Goal: Task Accomplishment & Management: Complete application form

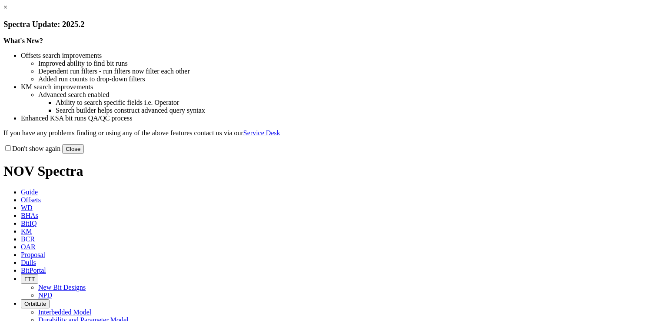
click at [84, 153] on button "Close" at bounding box center [73, 148] width 22 height 9
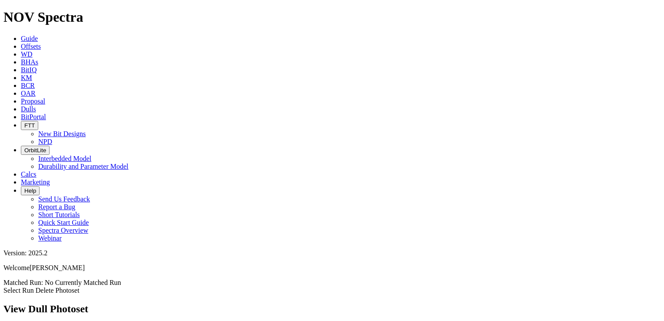
click at [34, 286] on link "Select Run" at bounding box center [18, 289] width 30 height 7
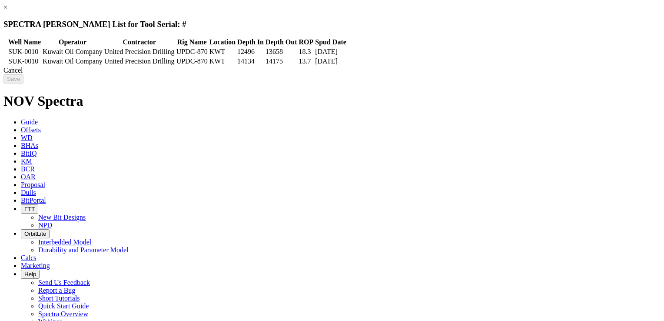
click at [5, 52] on icon at bounding box center [5, 52] width 0 height 0
click at [5, 61] on icon at bounding box center [5, 61] width 0 height 0
click at [5, 52] on icon at bounding box center [5, 52] width 0 height 0
click at [23, 83] on input "Save" at bounding box center [13, 78] width 20 height 9
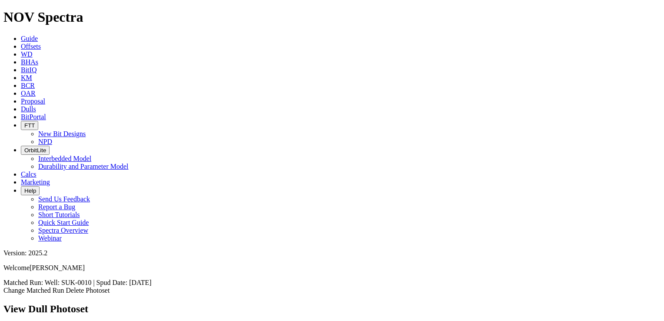
click at [41, 43] on span "Offsets" at bounding box center [31, 46] width 20 height 7
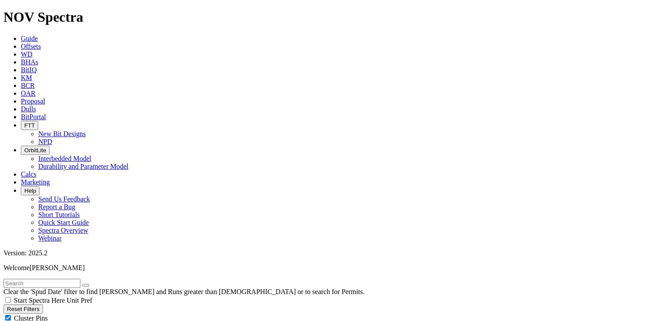
click at [78, 279] on input "text" at bounding box center [41, 283] width 77 height 9
type input "SUK-0010"
click at [98, 284] on button "submit" at bounding box center [94, 285] width 7 height 3
radio input "true"
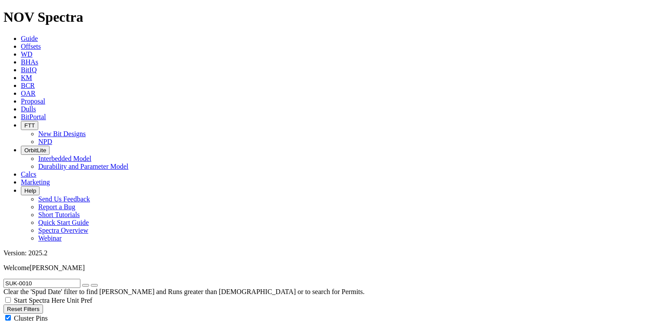
radio input "false"
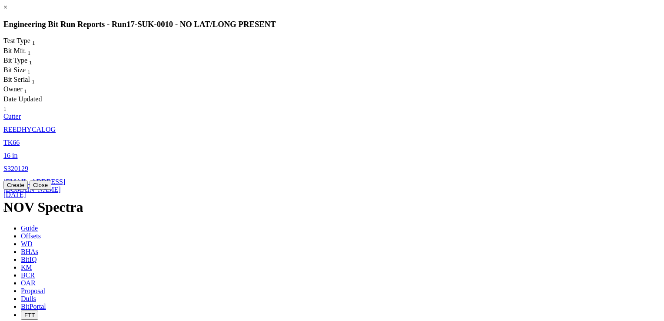
click at [28, 165] on span "S320129" at bounding box center [15, 168] width 25 height 7
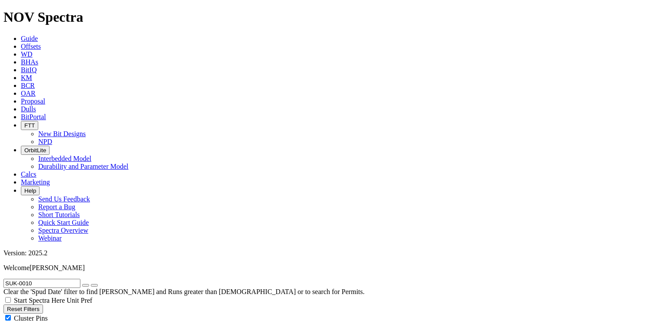
select select "Cutter"
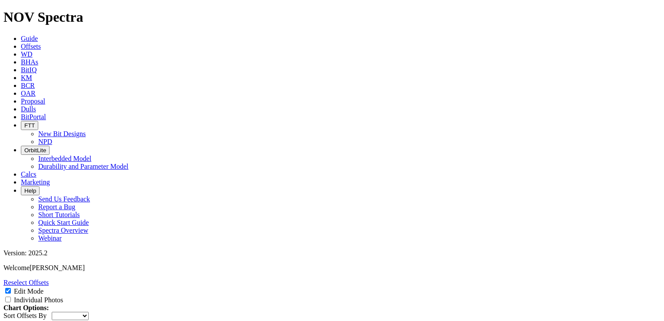
scroll to position [188, 0]
type textarea "It is a good condition, but the bit was not re-run again due to the connection …"
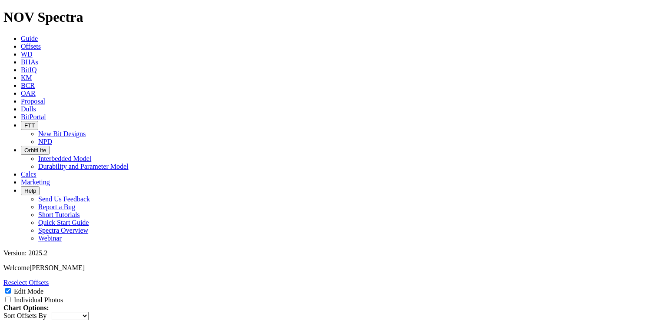
checkbox input "true"
type input "BIT"
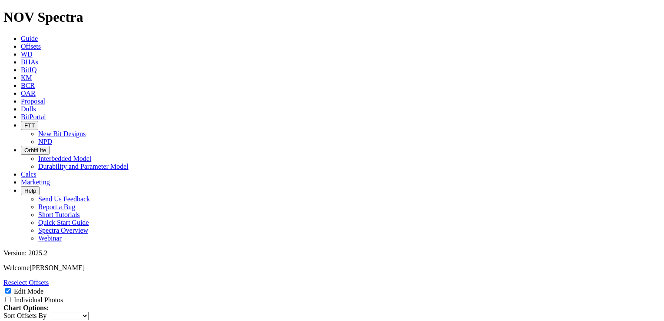
type input "1.5"
type input "3"
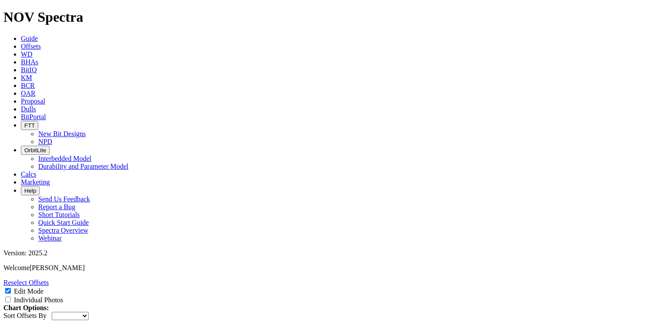
type input "95"
type input "9"
paste input "9.625"
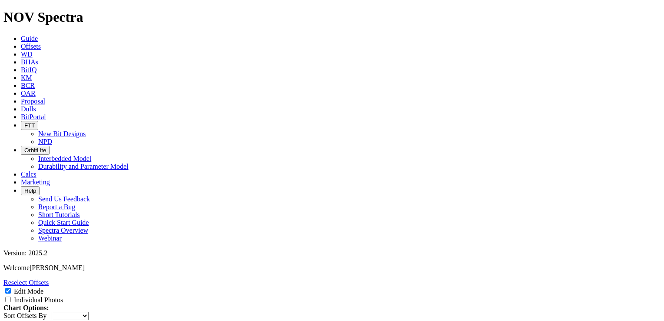
type input "9.625"
type input "G"
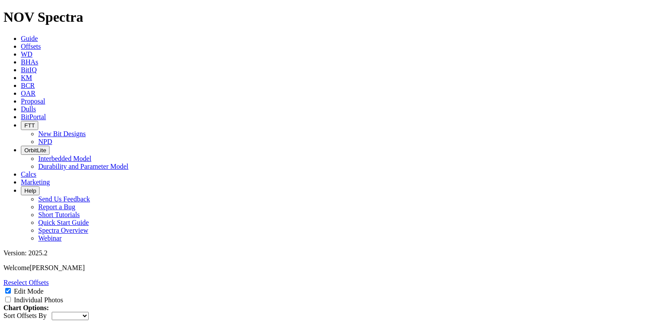
type input "HALL RSS"
type input "9.625"
type input "2"
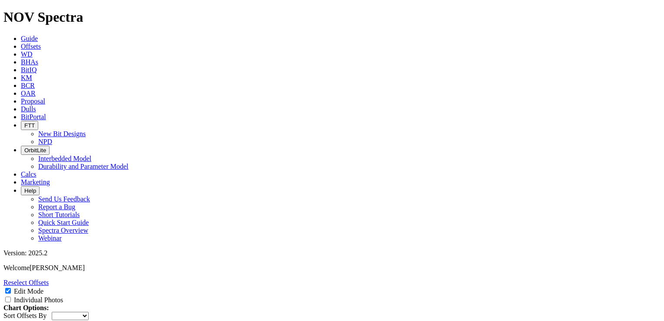
paste input "2.375"
type input "2.375"
type input "21.69"
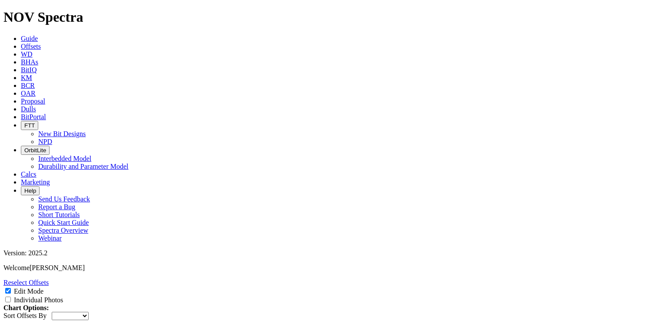
type input "pdc collar"
type input "9.04"
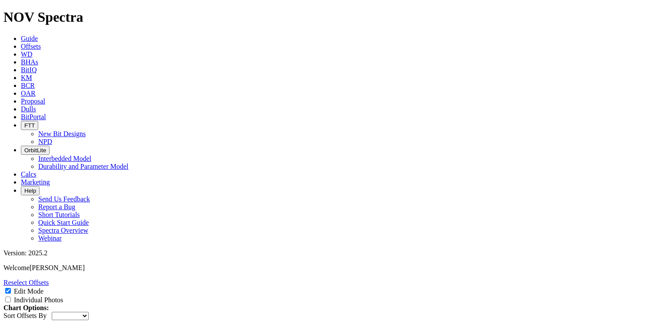
drag, startPoint x: 278, startPoint y: 179, endPoint x: 268, endPoint y: 179, distance: 10.0
paste input "4.125"
type input "4.125"
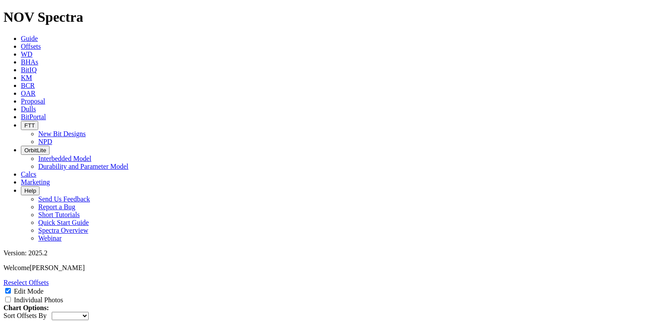
type input "9.5"
type input "stab"
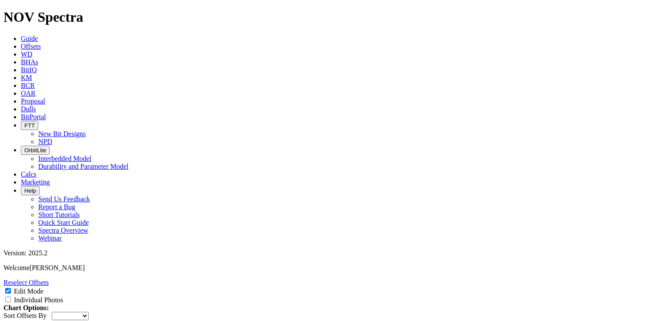
type input "4.03"
type input "3"
type input "9.5"
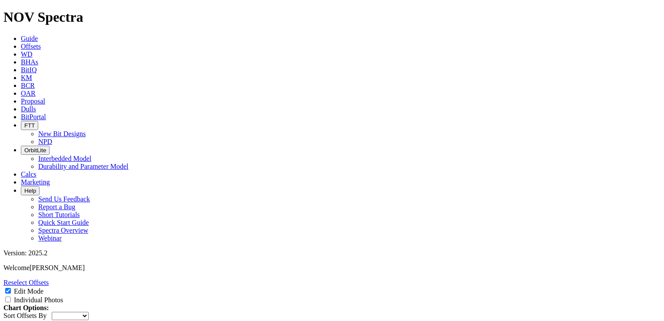
type input "DGR COLLAR"
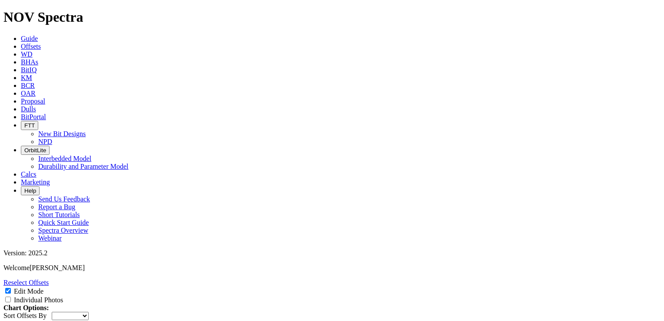
type input "9.5"
paste input "2.375"
type input "2.375"
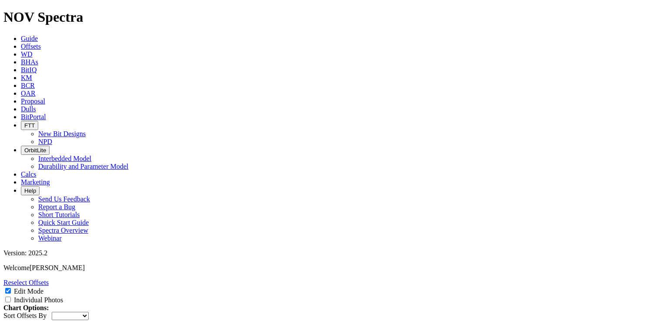
type input "9.22"
type input "PWD COLLAR"
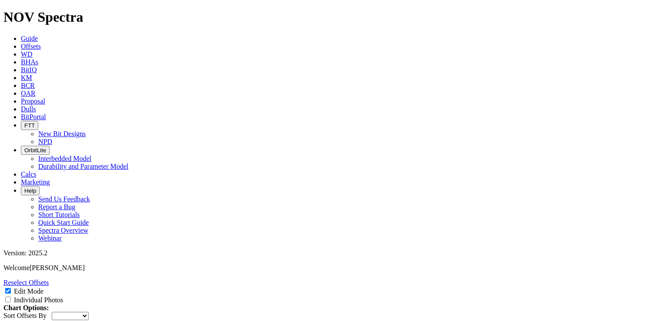
type input "4.28"
type input "9.5"
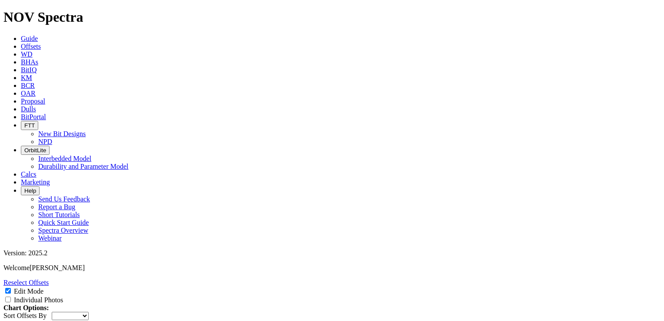
paste input "2.375"
type input "2.375"
type input "HCIM COLLAR"
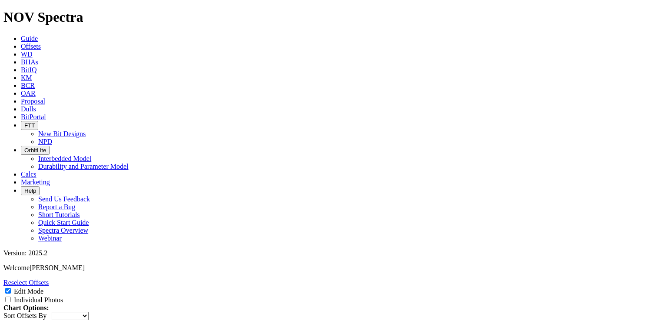
type input "5.16"
type input "9.5"
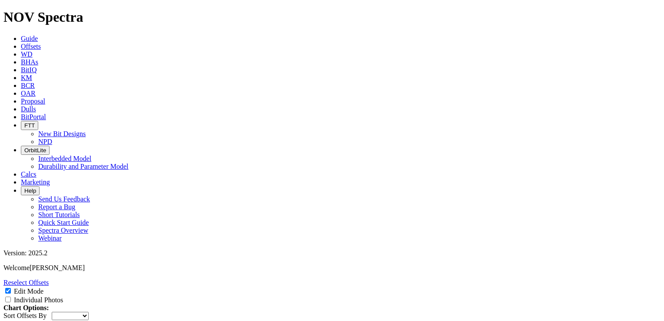
paste input "2.375"
type input "2.375"
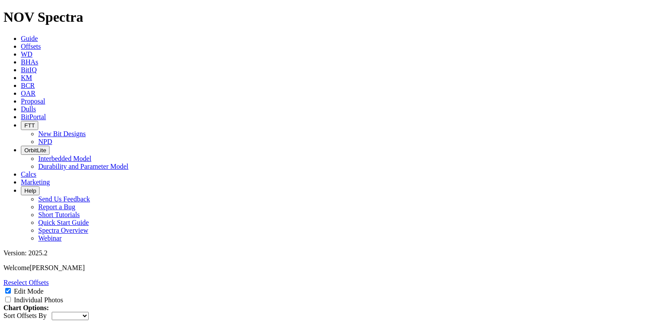
type input "TM COLLAR"
type input "9.70"
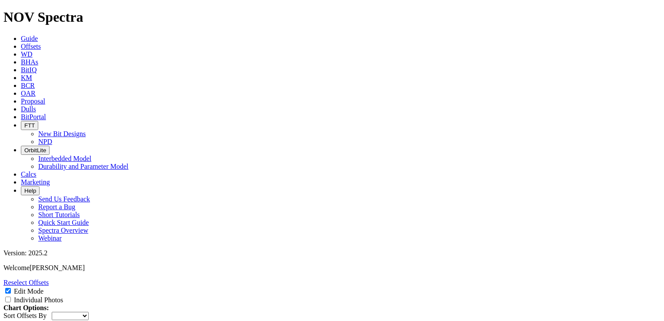
type input "9.5"
type input "4"
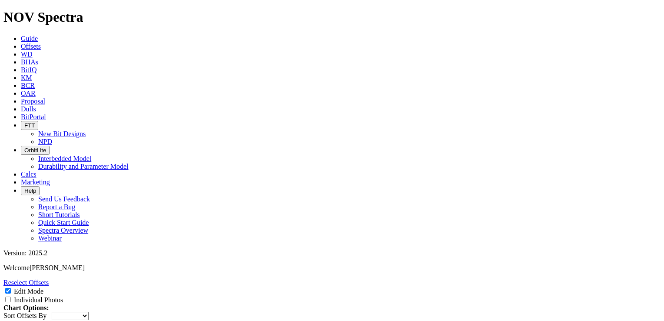
scroll to position [0, 5]
type input "9.5'' DOWNHOLE"
type input "6.70"
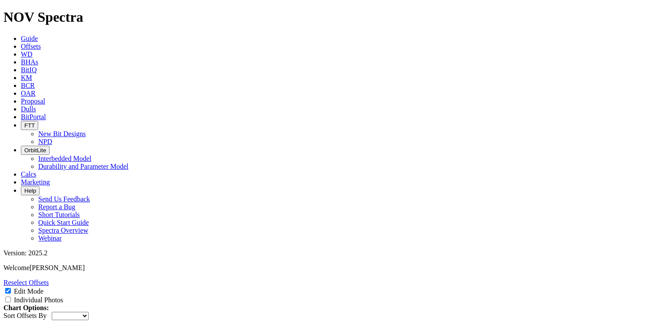
type input "8"
type input "9.5"
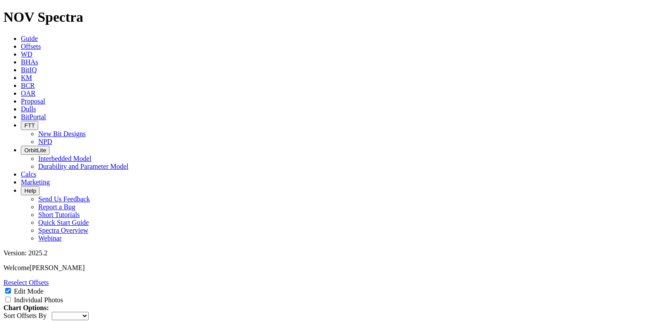
paste input "4.125"
type input "4.125"
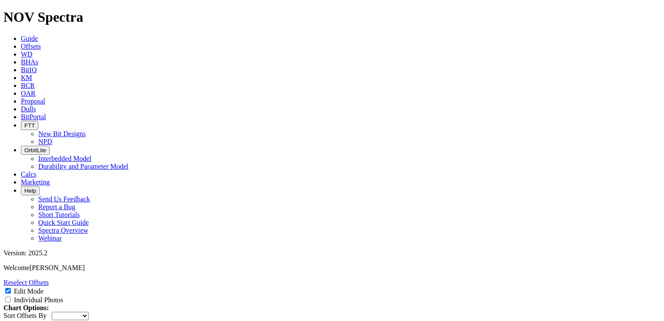
type input "FLOAT SUB"
type input "3.45"
type input "9.5"
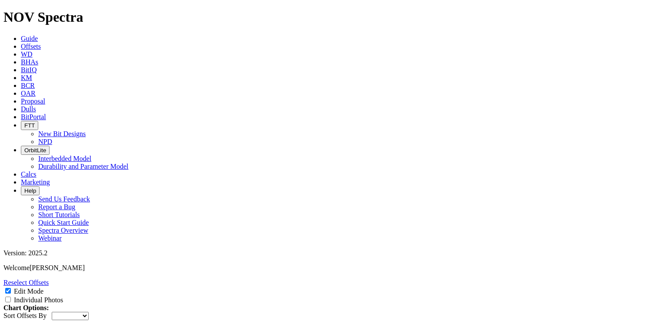
type input "3.125"
type input "XOVER"
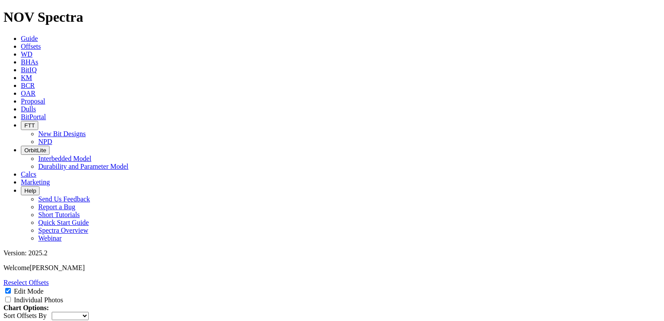
select select "Cutter"
type input "2.60"
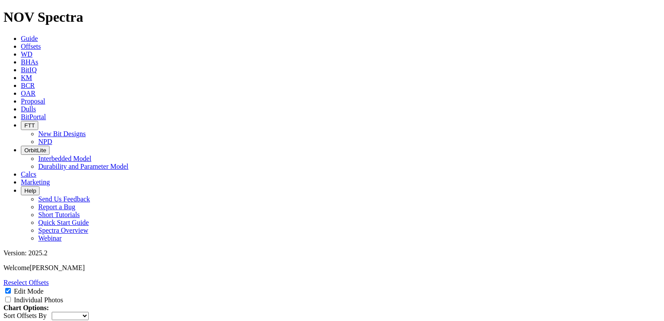
type input "9"
type input "9.38"
type input "2.8"
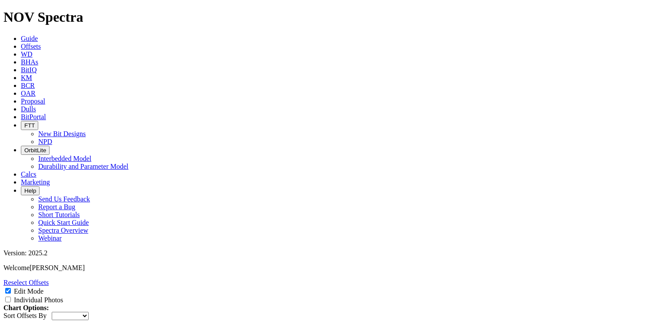
type input "XOVER"
type input "2.63"
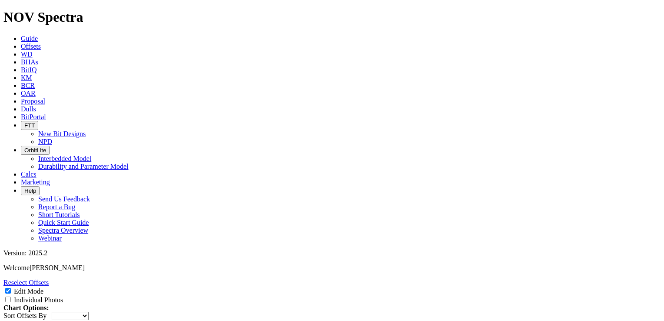
paste input "8.375"
type input "8.375"
paste input "2.8125"
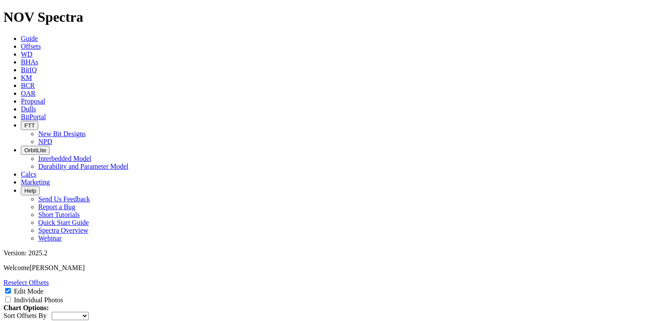
type input "2.8125"
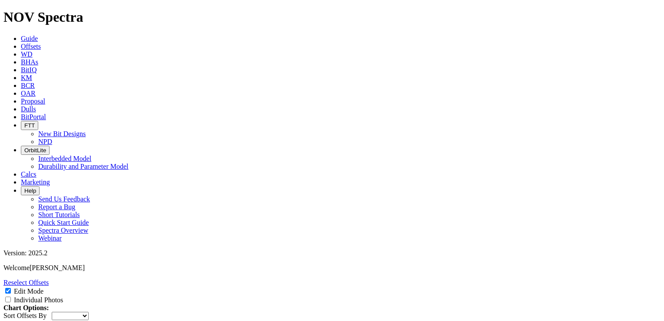
type input "6 5/8'' HWDP"
paste input "6 5/8'' HWDP"
type input "6 5/8'' HWDP"
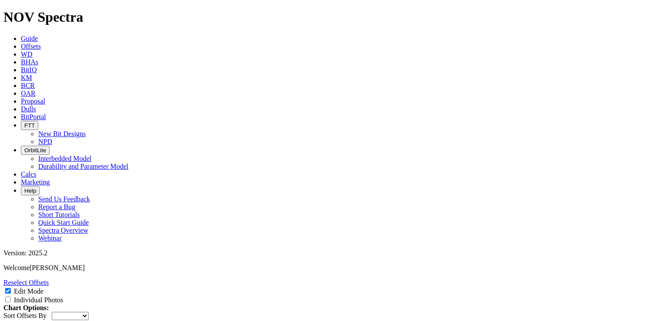
paste input "6 5/8'' HWDP"
type input "6 5/8'' HWDP"
paste input "6 5/8'' HWDP"
type input "6 5/8'' HWDP"
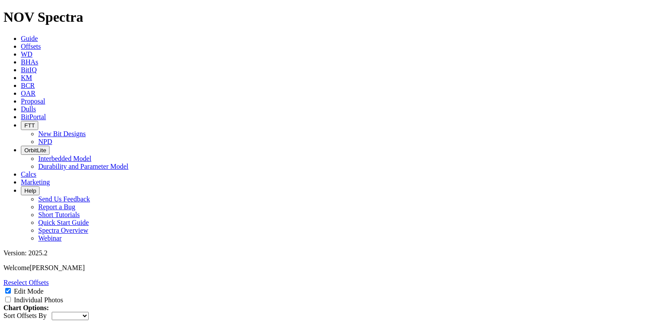
paste input "6 5/8'' HWDP"
type input "6 5/8'' HWDP"
paste input "6 5/8'' HWDP"
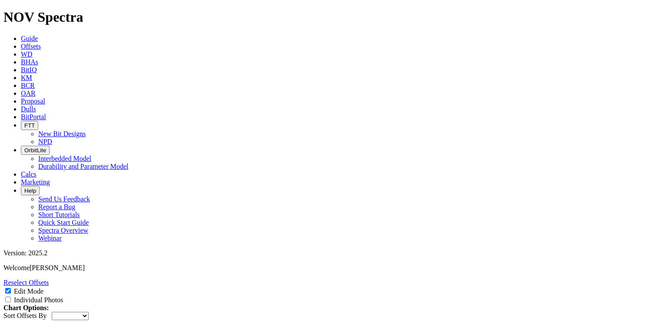
type input "6 5/8'' HWDP"
paste input "6 5/8'' HWDP"
type input "6 5/8'' HWDP"
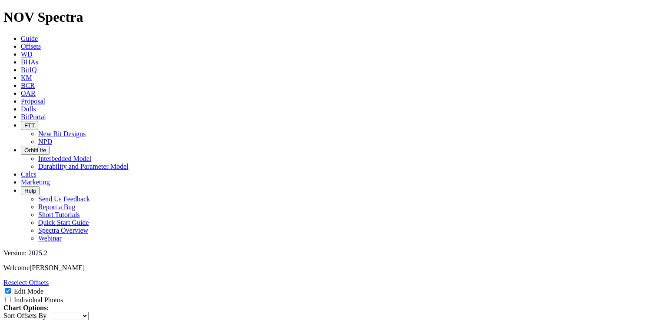
paste input "6 5/8'' HWDP"
type input "6 5/8'' HWDP"
paste input "6 5/8'' HWDP"
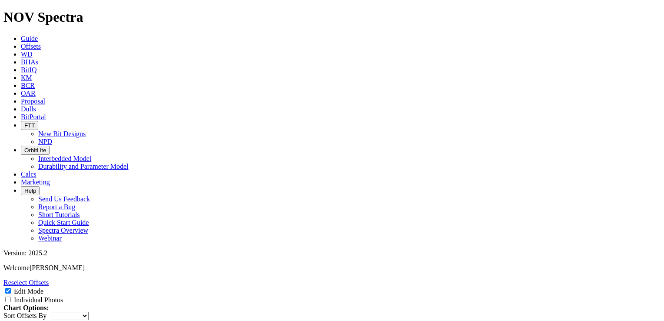
type input "6 5/8'' HWDP"
paste input "6 5/8'' HWDP"
type input "6 5/8'' HWDP"
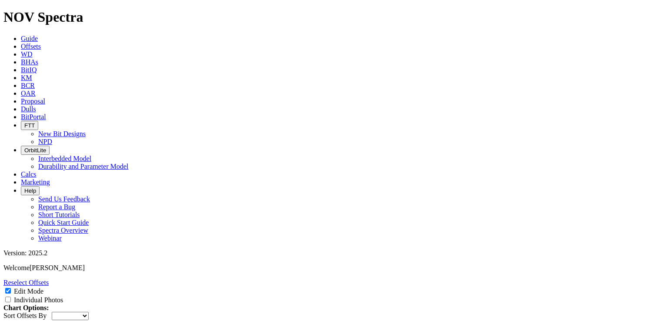
paste input "6 5/8'' HWDP"
type input "6 5/8'' HWDP"
paste input "6 5/8'' HWDP"
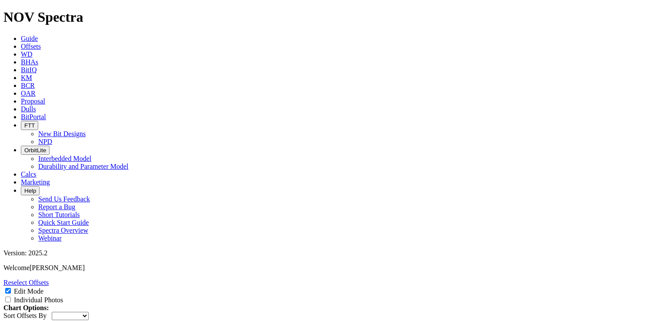
type input "6 5/8'' HWDP"
type input "V"
paste input "6 5/8'' HWDP"
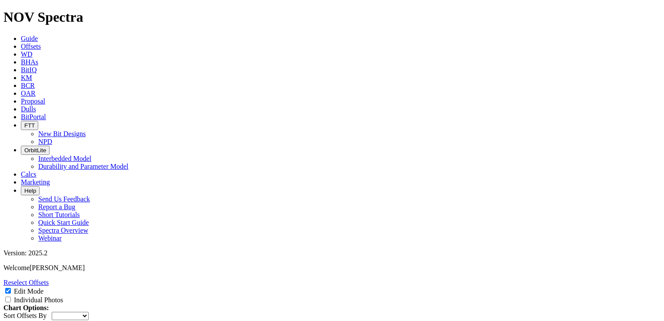
type input "6 5/8'' HWDP"
paste input "6 5/8'' HWDP"
type input "6 5/8'' HWDP"
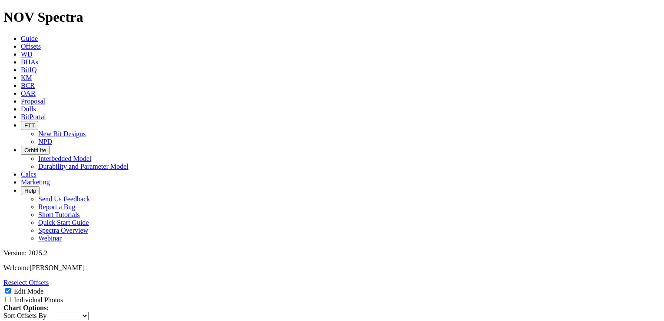
paste input "6 5/8'' HWDP"
type input "6 5/8'' HWDP"
drag, startPoint x: 210, startPoint y: 282, endPoint x: 168, endPoint y: 277, distance: 42.5
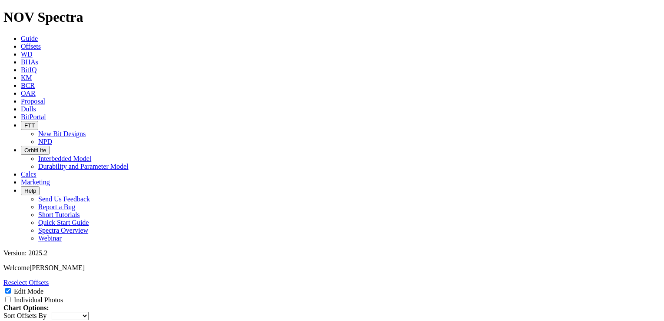
type input "26* 6 5/8'' HWDP"
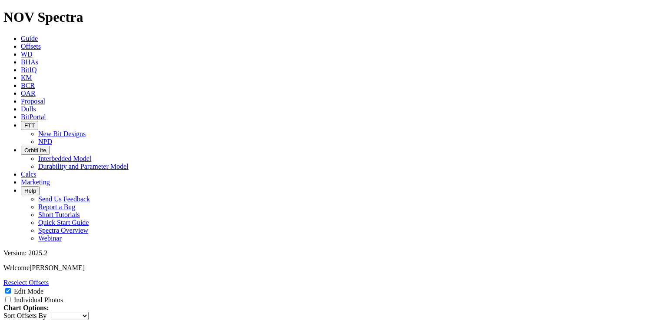
type input "798.79"
paste input "8.25"
type input "8.25"
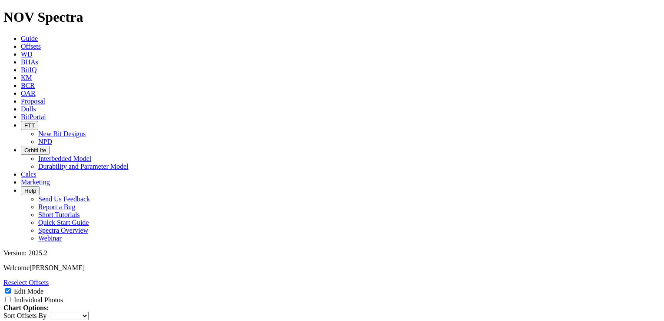
type input "4.5"
type input "XOVER"
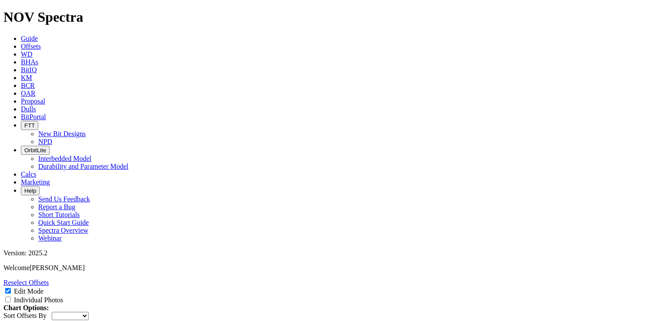
type input "2.58"
paste input "8.375"
type input "8.375"
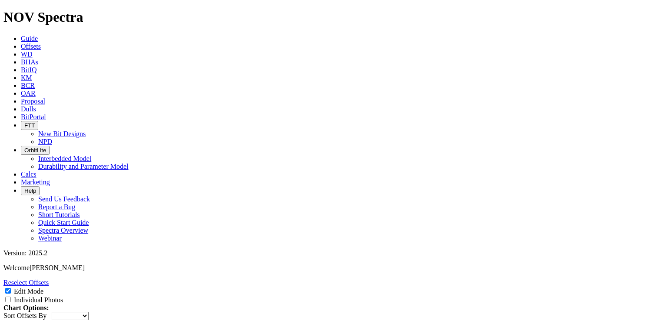
paste input "2.8125"
type input "2.8125"
type input "D. JAR"
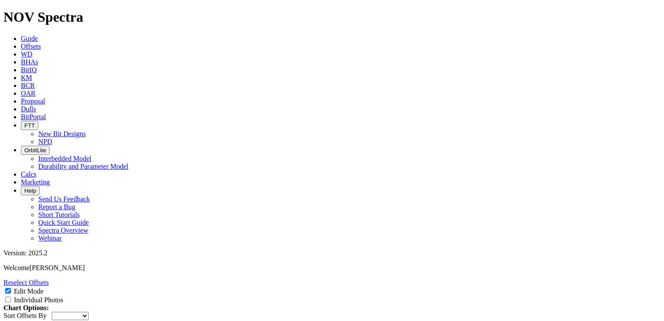
type input "18.02"
type input "8.125"
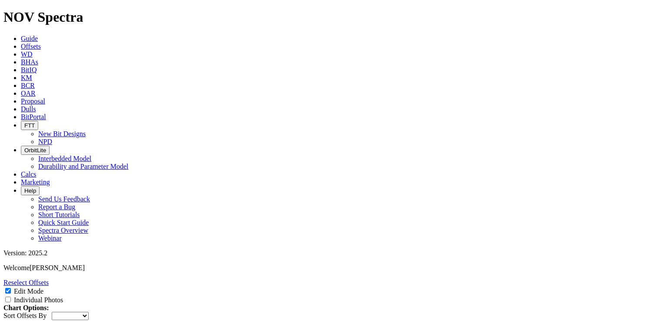
paste input "2.8125"
type input "2.8125"
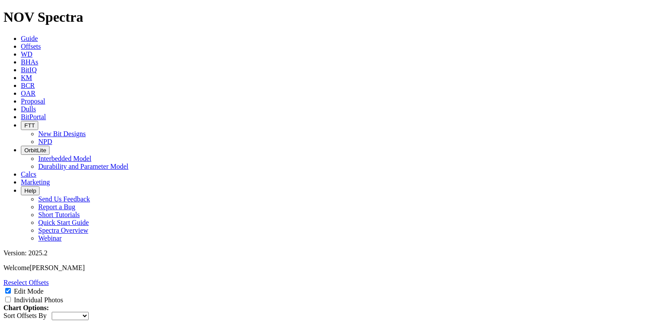
paste input "2.8125"
type input "2.8125"
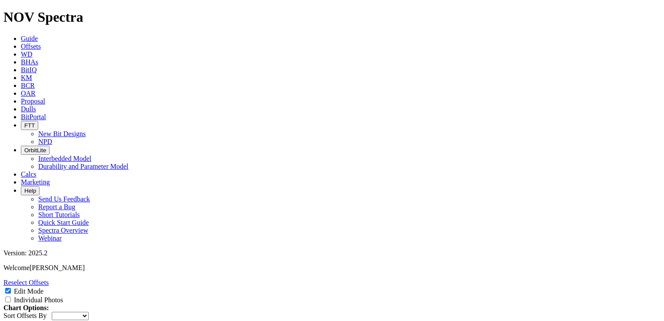
paste input "8.375"
type input "8.375"
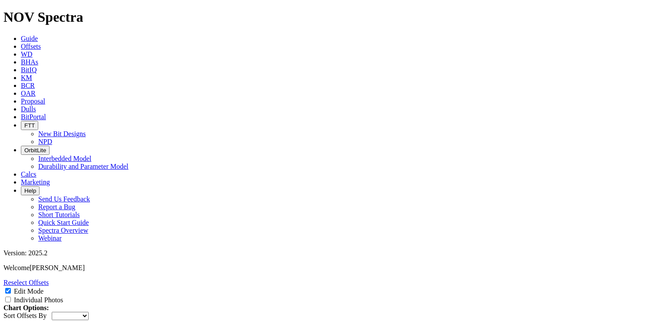
type input "C"
type input "XOVER"
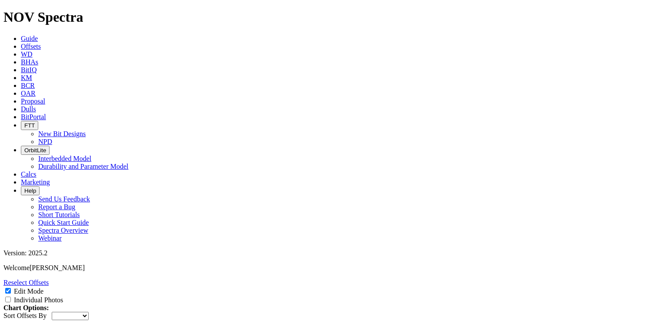
type input "2.63"
type input "6 5/8''HWDP"
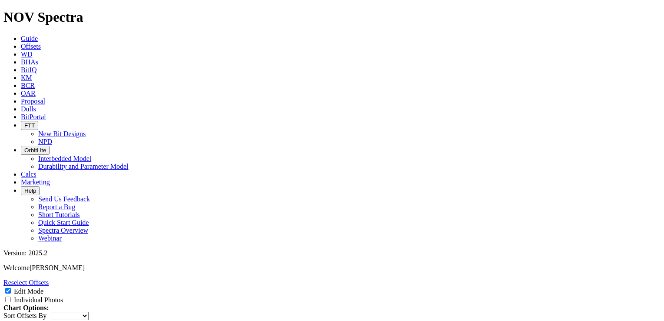
type input "26* 6 5/8''HWDP"
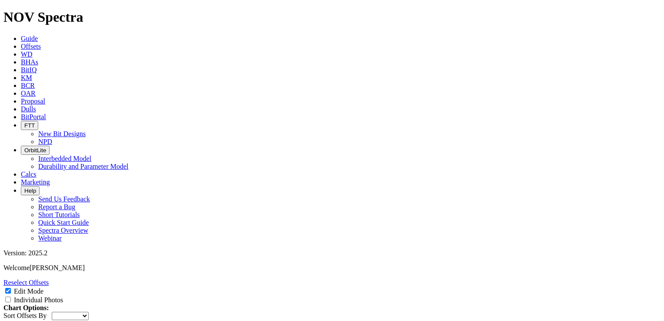
paste input "6 5/8''HWDP"
type input "6 5/8''HWDP"
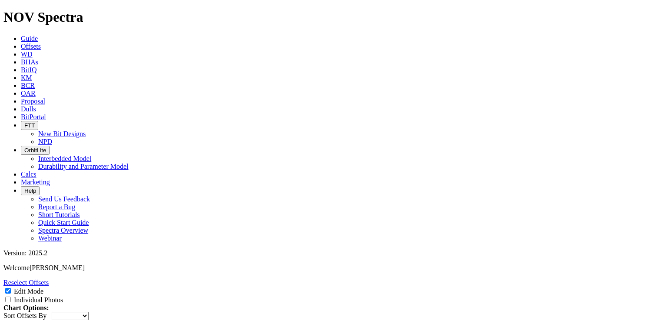
paste input "6 5/8''HWDP"
type input "6 5/8''HWDP"
type input "30.73"
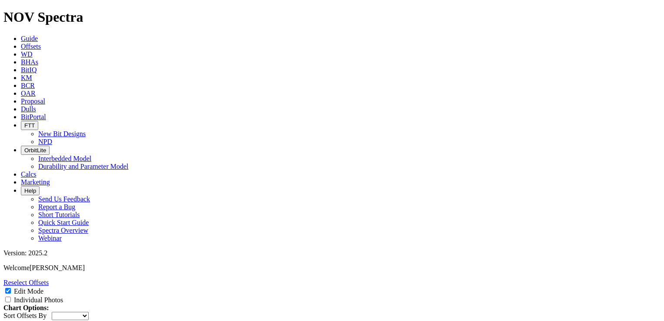
type input "30.96"
type input "30.74"
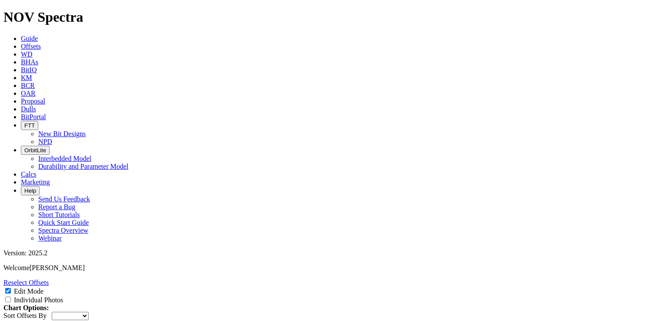
paste input "8.25"
type input "8.25"
paste input "8.25"
type input "8.25"
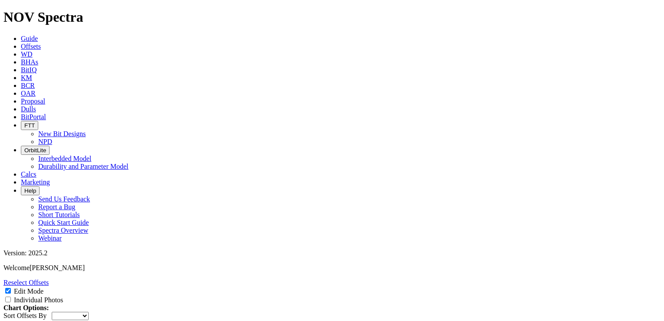
paste input "8.25"
type input "8.25"
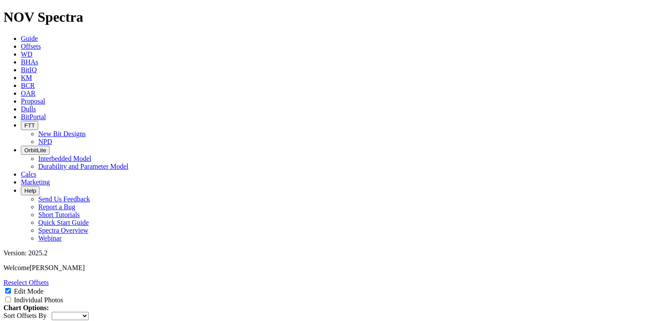
type input "4.5"
paste input "4.5"
type input "4.5"
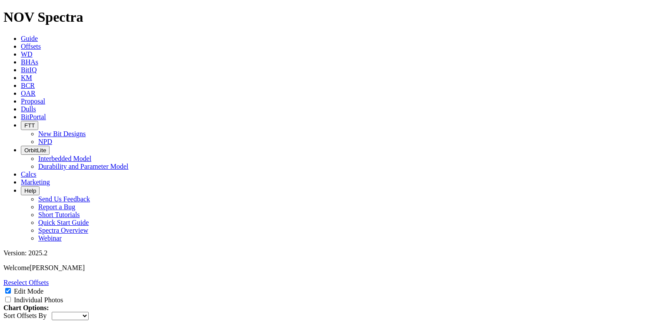
paste input "4.5"
type input "4.5"
type input "XOVER"
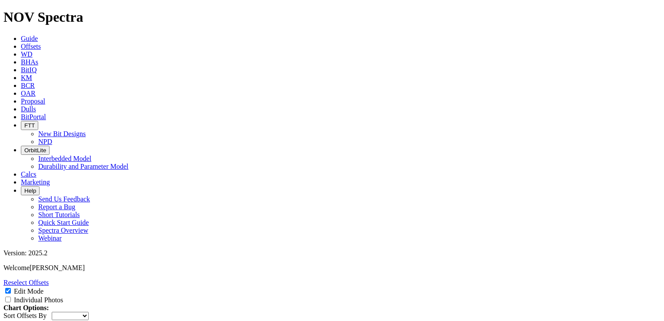
type input "2"
type input "2.58"
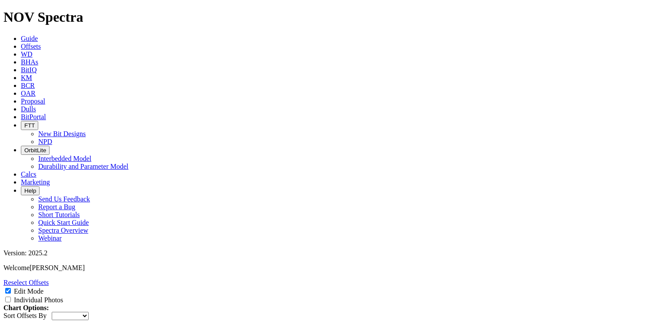
paste input "2.8125"
type input "2.8125"
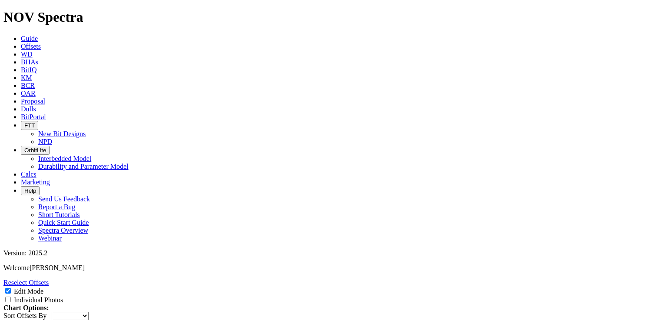
paste input "8.375"
type input "8.375"
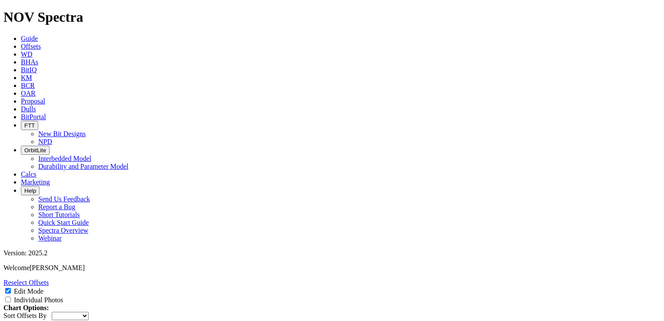
type input "5 1/2'' HWDP"
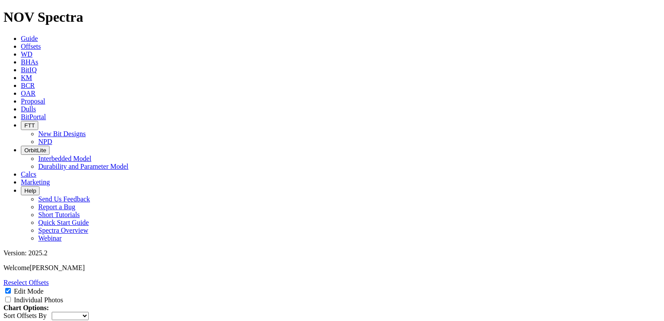
paste input "5 1/2'' HWDP"
type input "5 1/2'' HWDP"
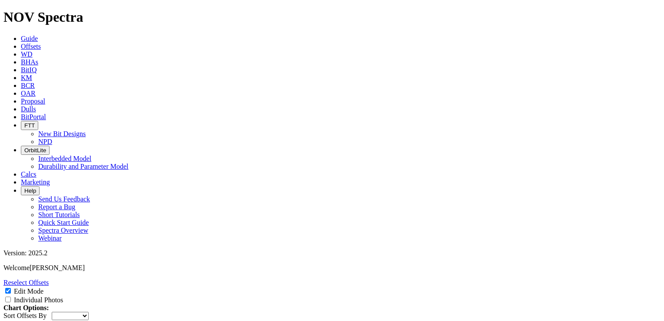
paste input "5 1/2'' HWDP"
type input "5 1/2'' HWDP"
paste input "5 1/2'' HWDP"
type input "5 1/2'' HWDP"
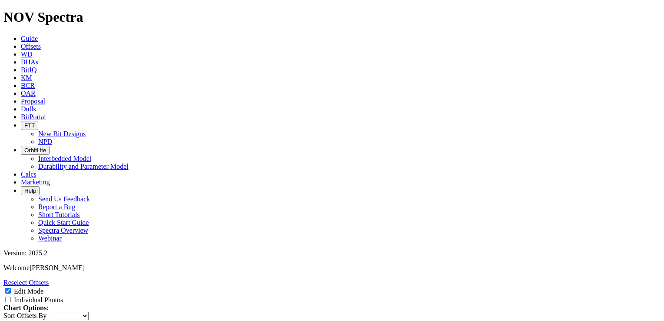
paste input "5 1/2'' HWDP"
type input "5 1/2'' HWDP"
paste input "5 1/2'' HWDP"
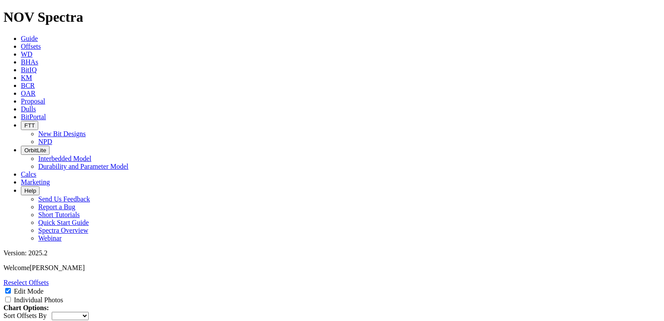
type input "5 1/2'' HWDP"
type input "30.85"
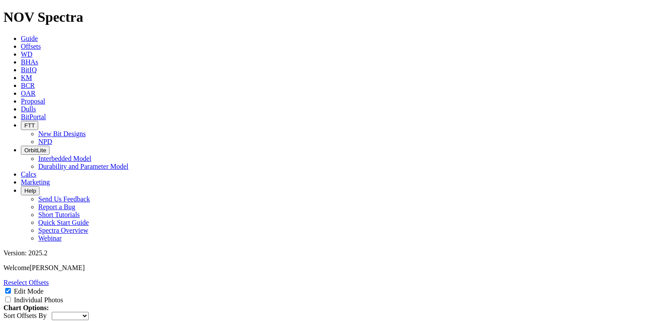
type input "30.90"
type input "30.82"
type input "30.70"
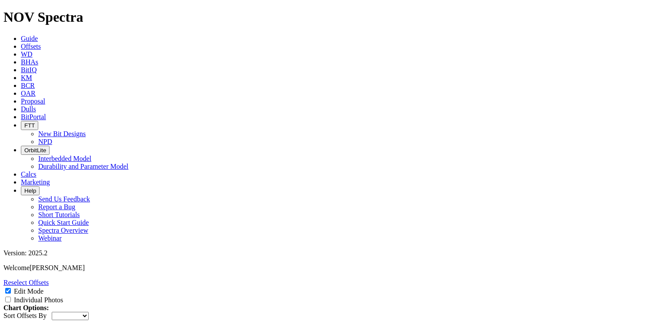
type input "30.84"
type input "30.85"
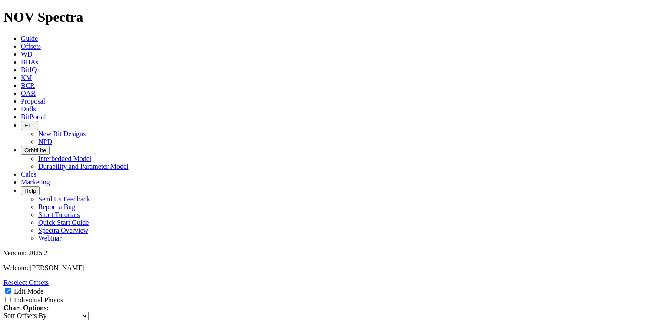
paste input "6.625"
type input "6.625"
paste input "6.625"
type input "6.625"
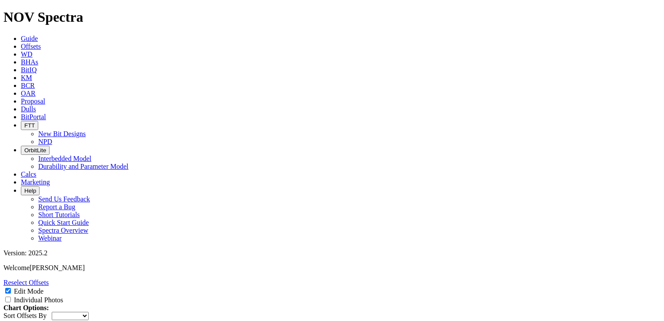
paste input "6.625"
type input "6.625"
paste input "6.625"
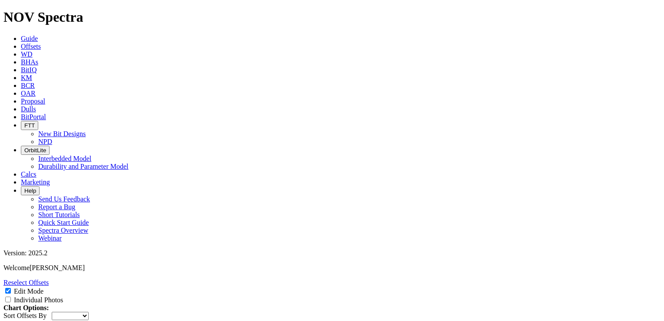
type input "6.625"
paste input "6.625"
type input "6.625"
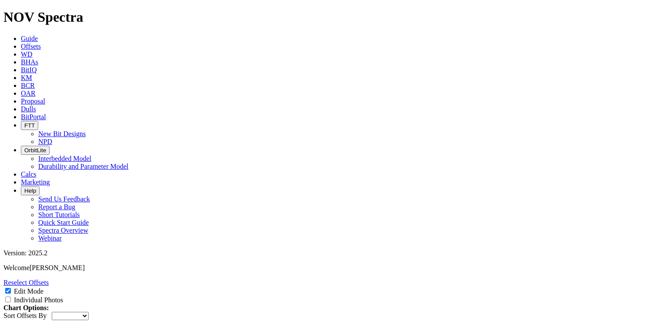
paste input "6.625"
type input "6.625"
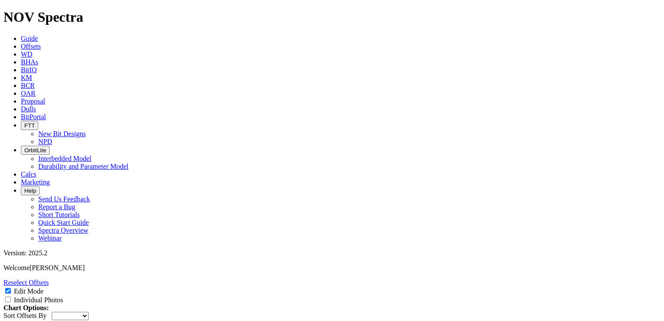
type input "4"
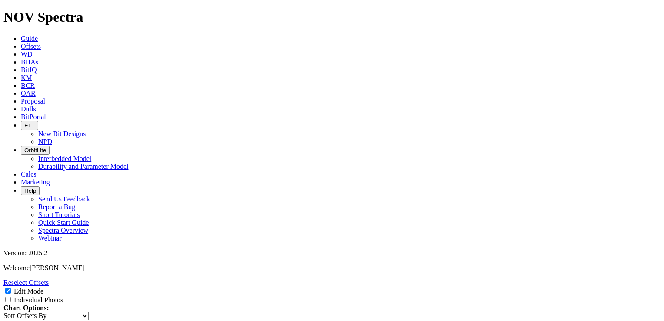
type input "4"
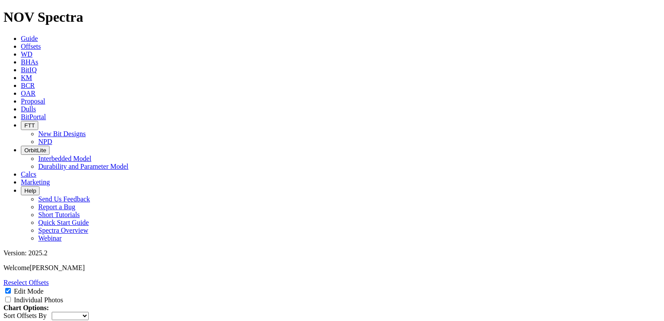
type input "4"
type input "Ratawi Limestone"
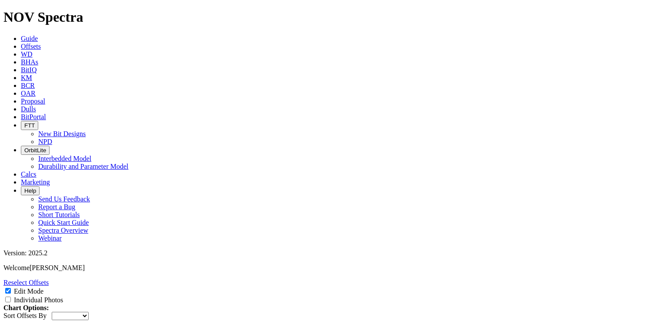
paste input "12496"
type input "12496"
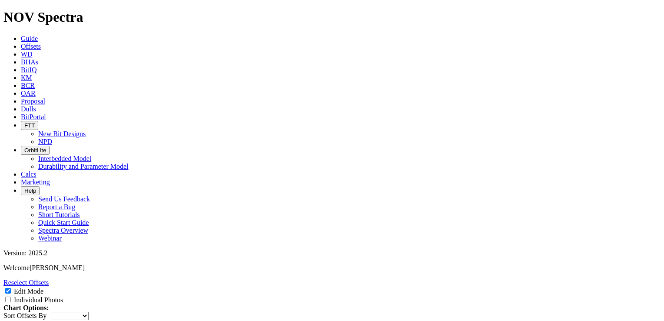
type input "Minagish"
type input "Makhul"
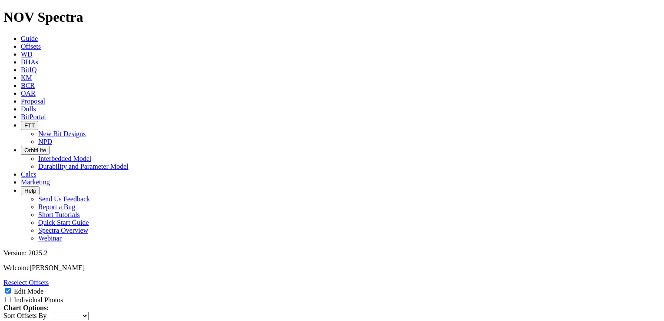
paste input "12730"
type input "12730"
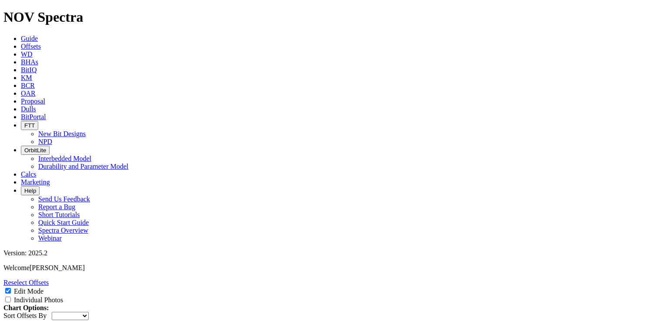
paste input "12730"
type input "12730"
paste input "13658"
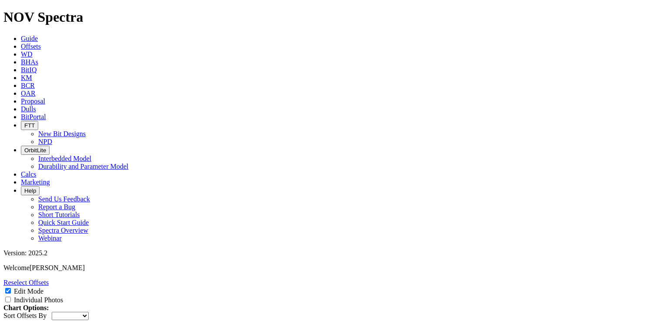
type input "13658"
paste input "13658"
type input "13658"
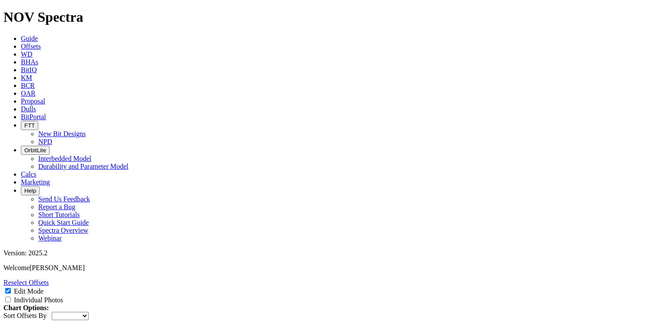
paste input "14134"
type input "14134"
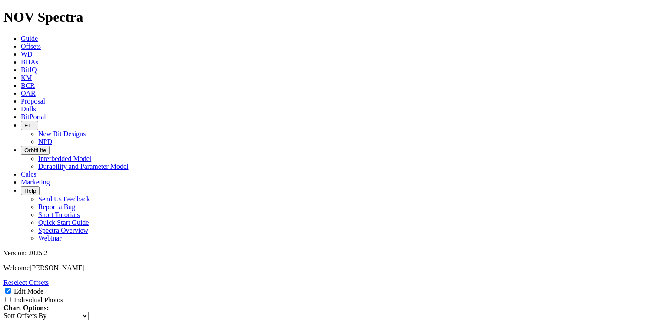
paste input "14175"
type input "14175"
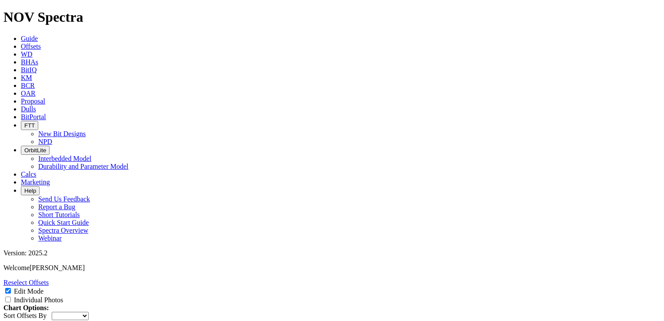
type input "limestone/shale"
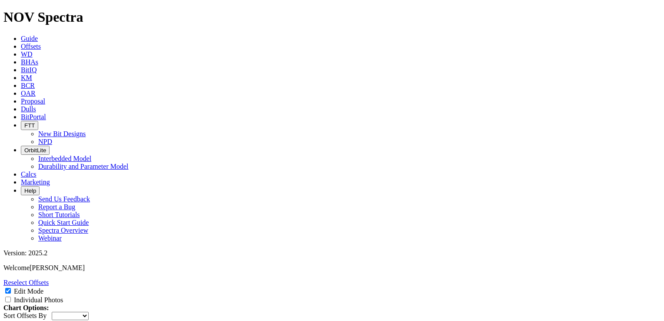
type input "limestone"
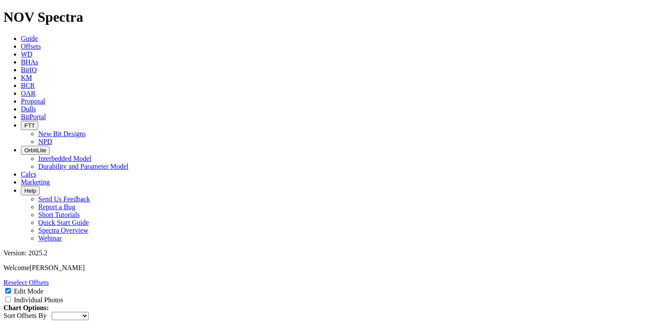
paste input ", tight limestone"
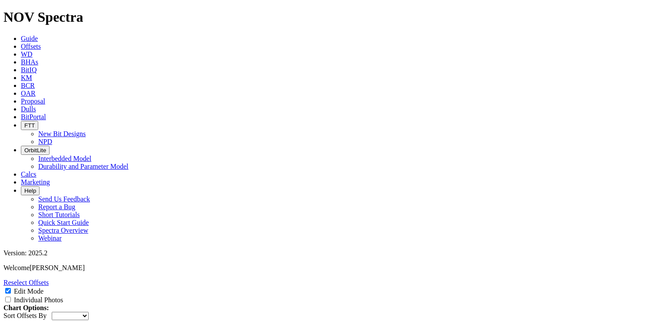
type input "lime mud stone/shale"
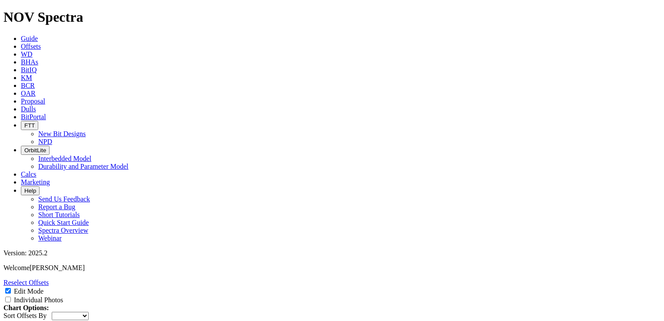
scroll to position [720, 0]
type input "HALLIBURTON"
drag, startPoint x: 270, startPoint y: 126, endPoint x: 215, endPoint y: 121, distance: 55.8
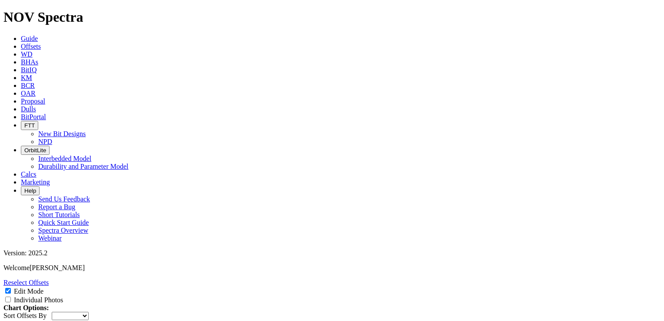
type input "RSS"
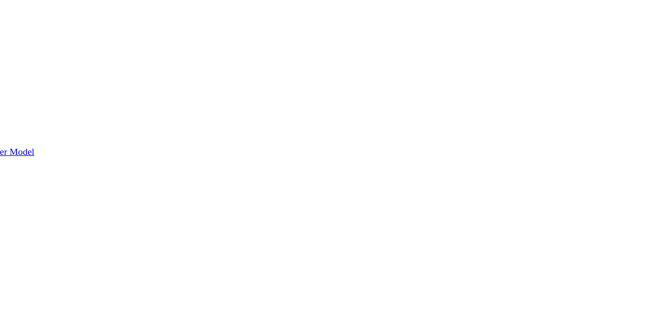
paste input "14.60"
type input "14.60"
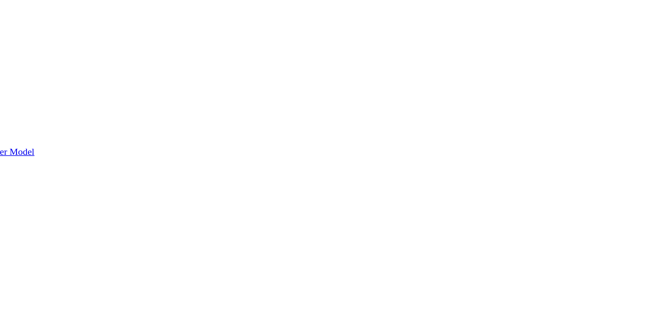
paste input "33"
type input "33"
type input "13"
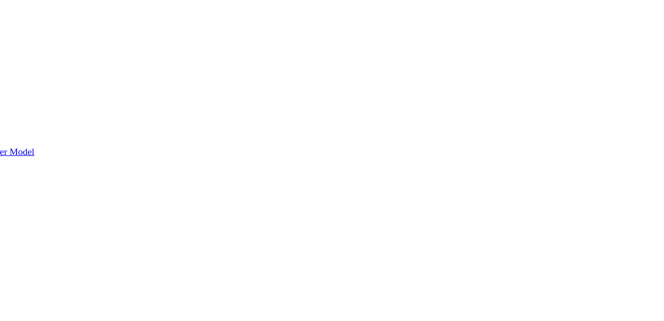
type input "45"
type input "130"
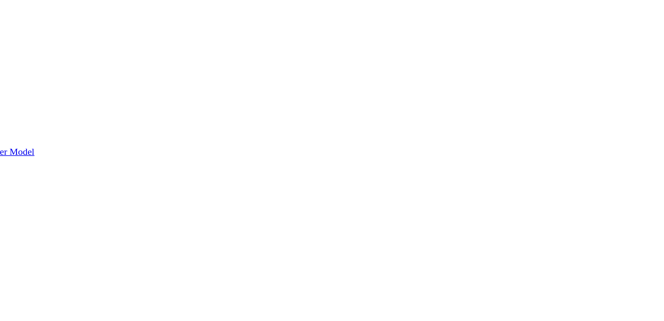
type input "100"
drag, startPoint x: 395, startPoint y: 196, endPoint x: 345, endPoint y: 303, distance: 117.4
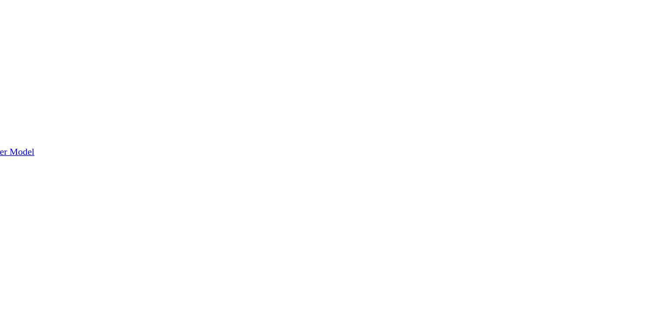
type input "980"
type input "Directional"
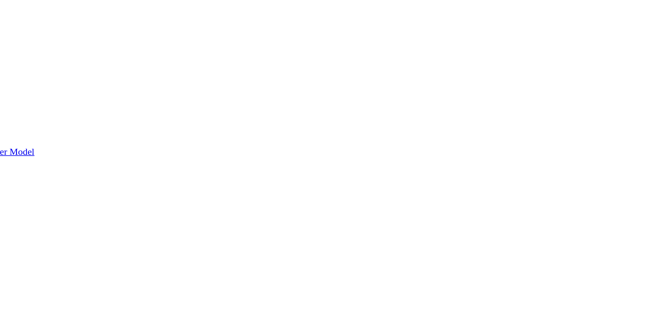
type input "0.95"
type input "11.34"
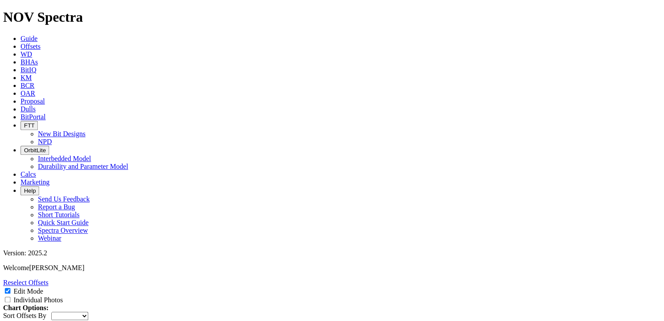
scroll to position [0, 0]
